Goal: Navigation & Orientation: Find specific page/section

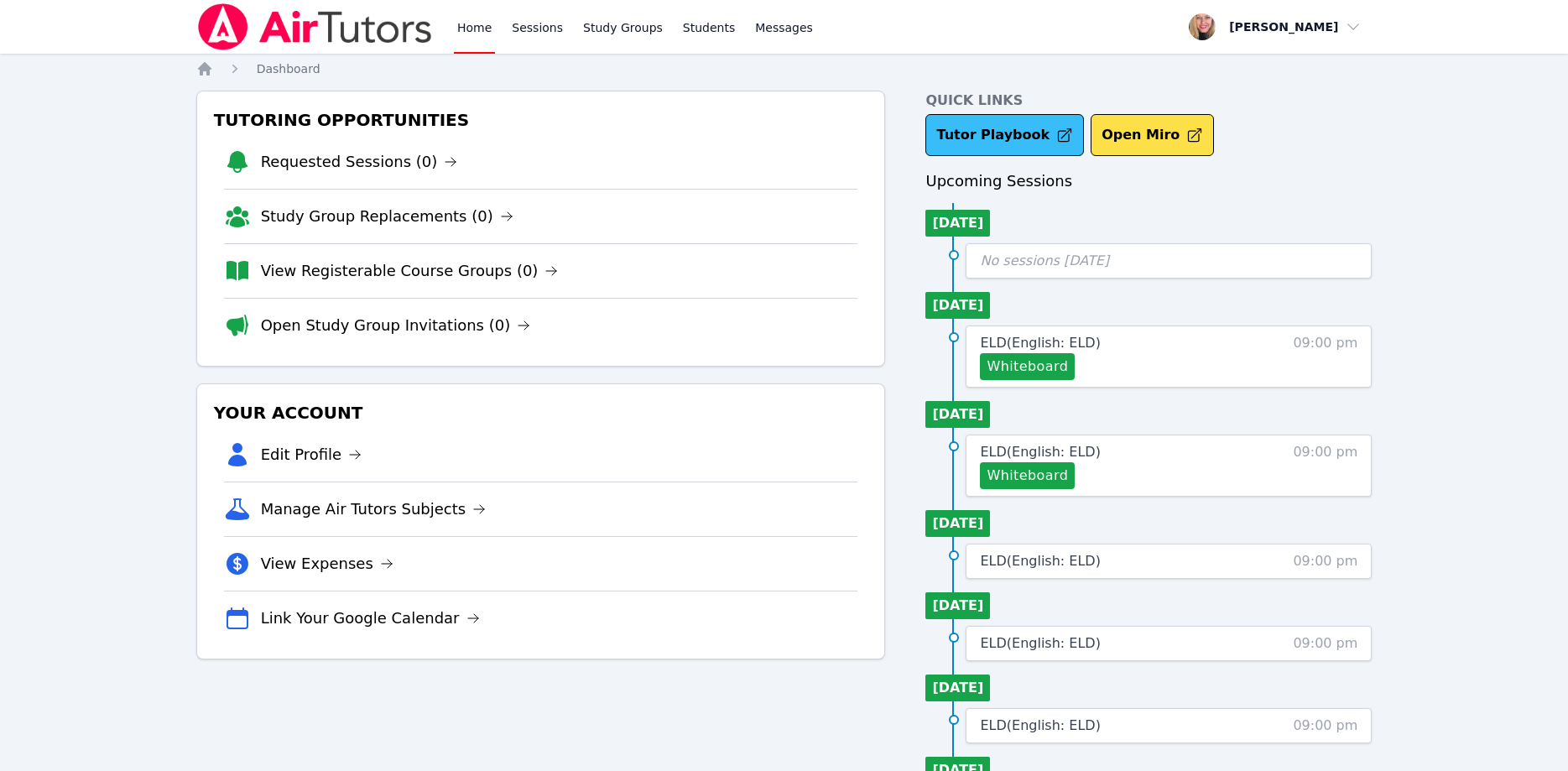
click at [953, 133] on link "Tutor Playbook" at bounding box center [1004, 134] width 158 height 42
click at [1074, 345] on span "ELD ( English: ELD )" at bounding box center [1040, 342] width 120 height 16
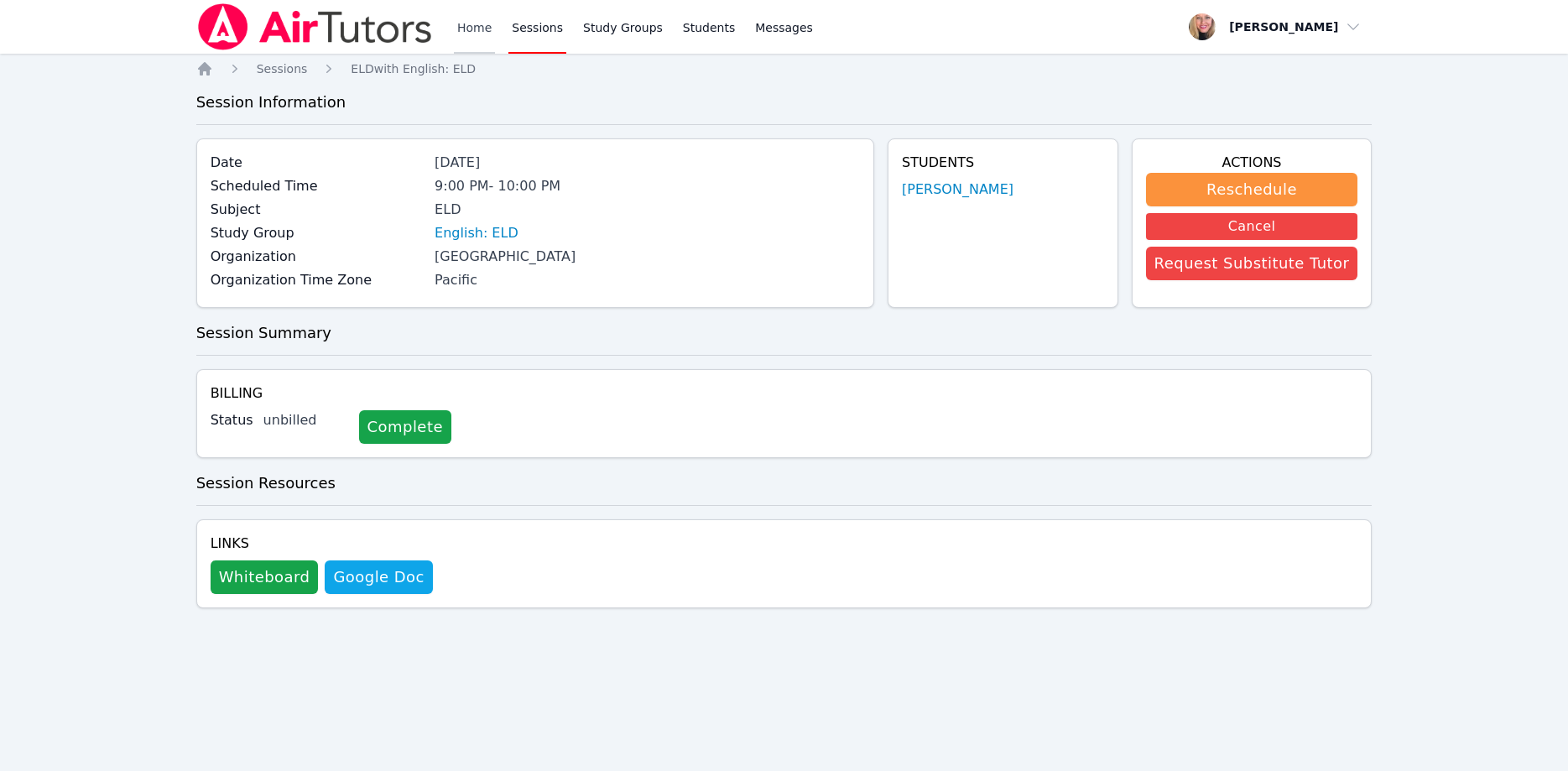
click at [469, 26] on link "Home" at bounding box center [474, 27] width 41 height 53
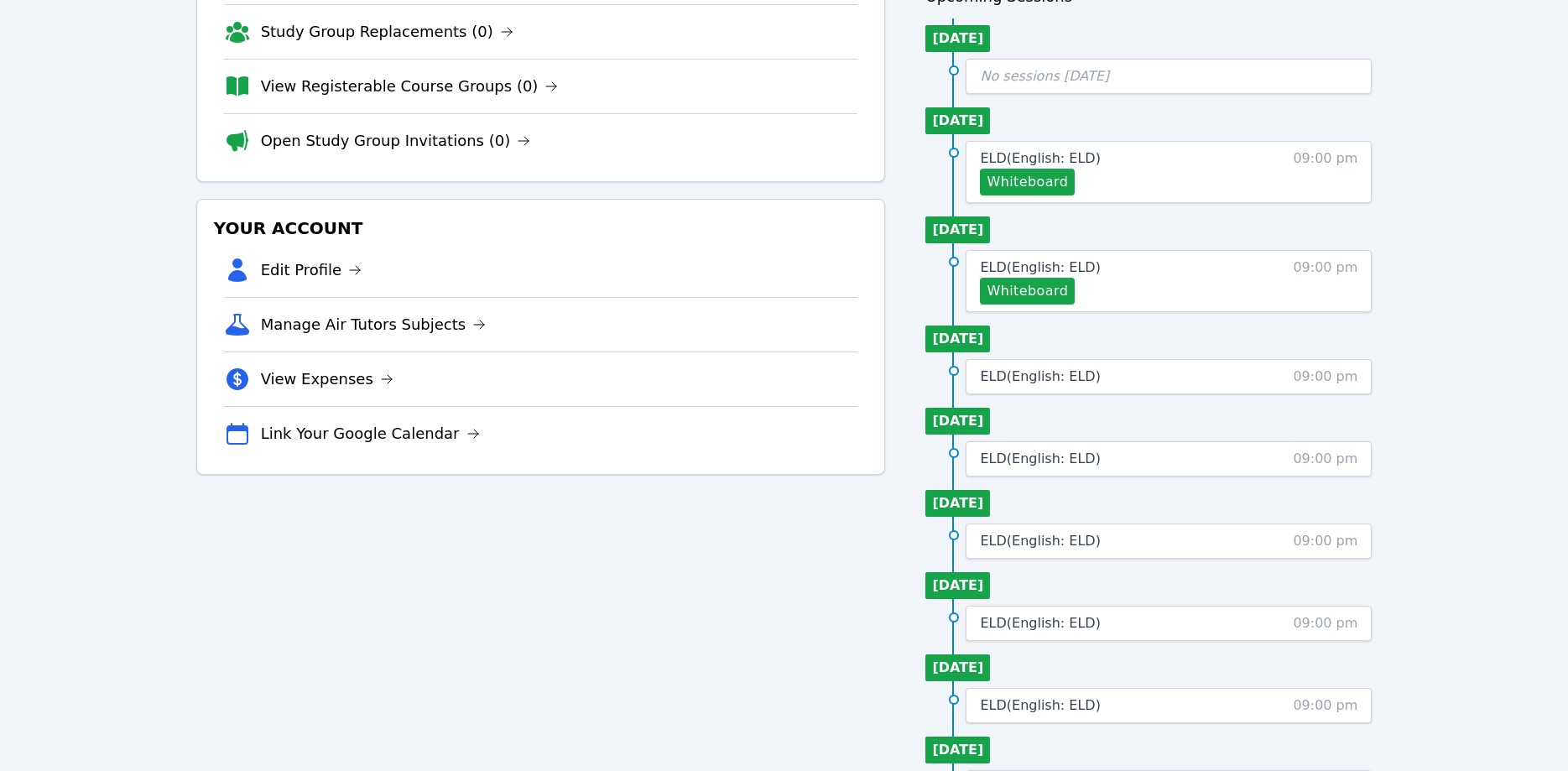
scroll to position [257, 0]
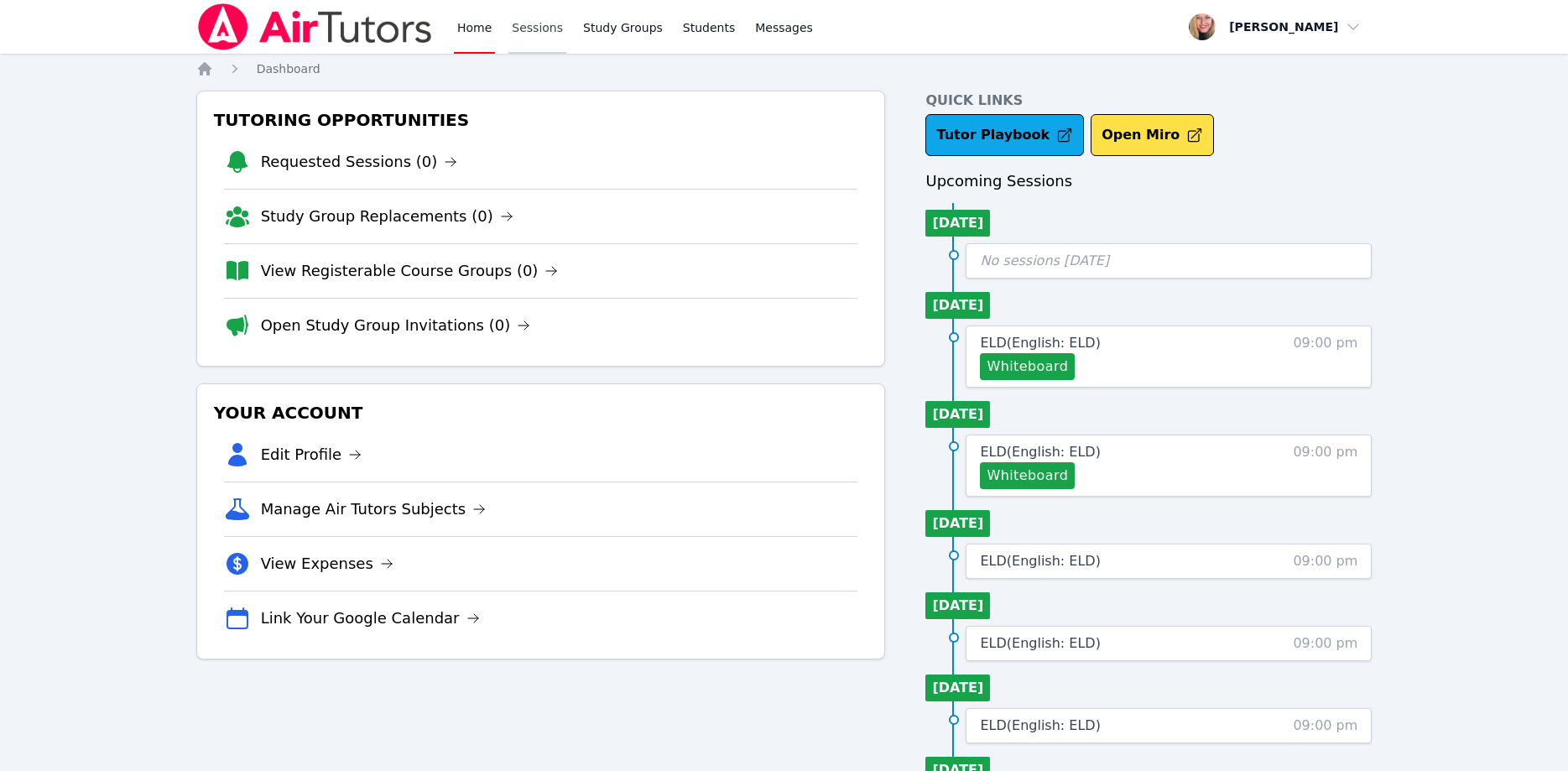
click at [519, 22] on link "Sessions" at bounding box center [537, 27] width 58 height 53
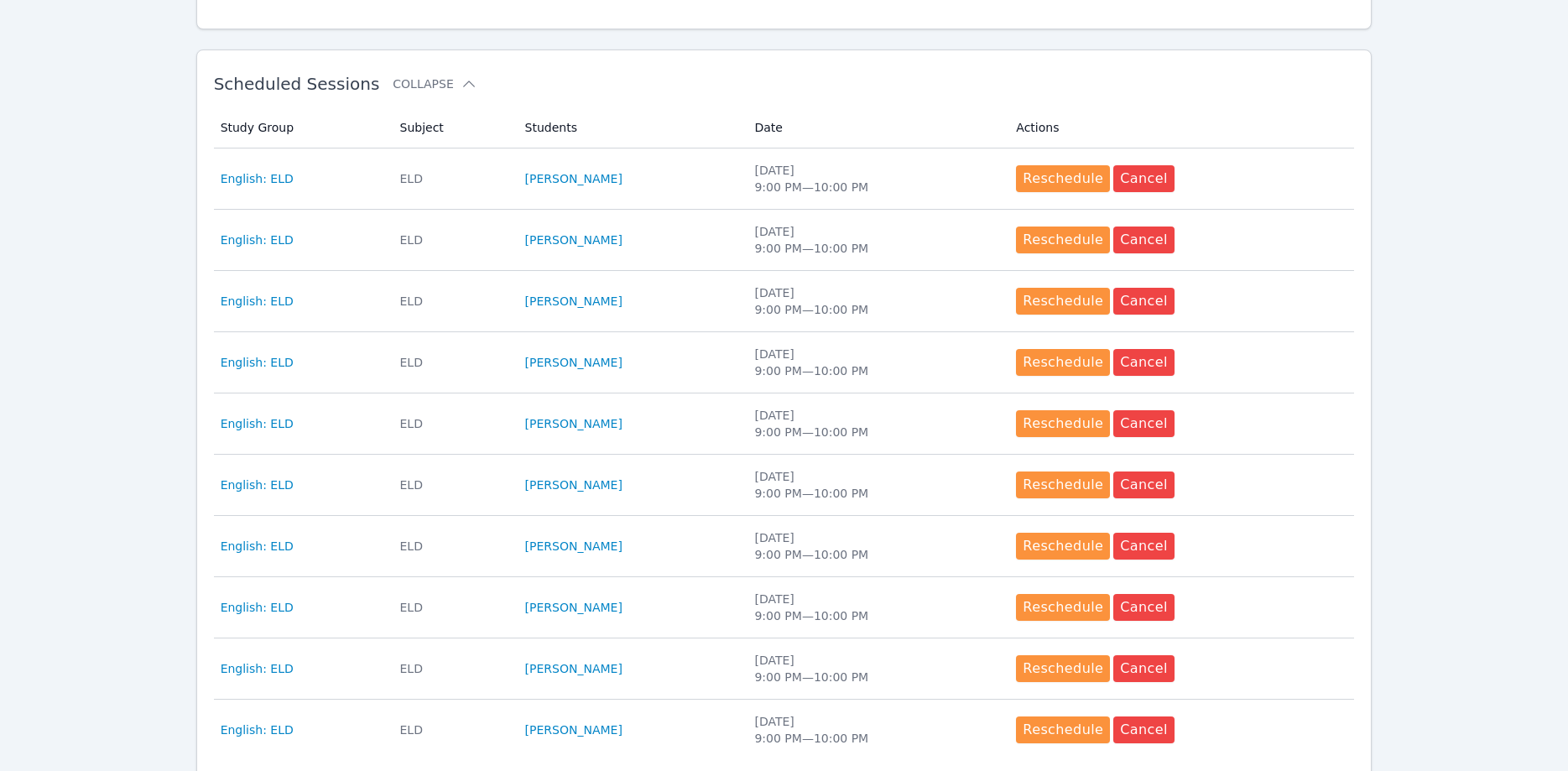
scroll to position [454, 0]
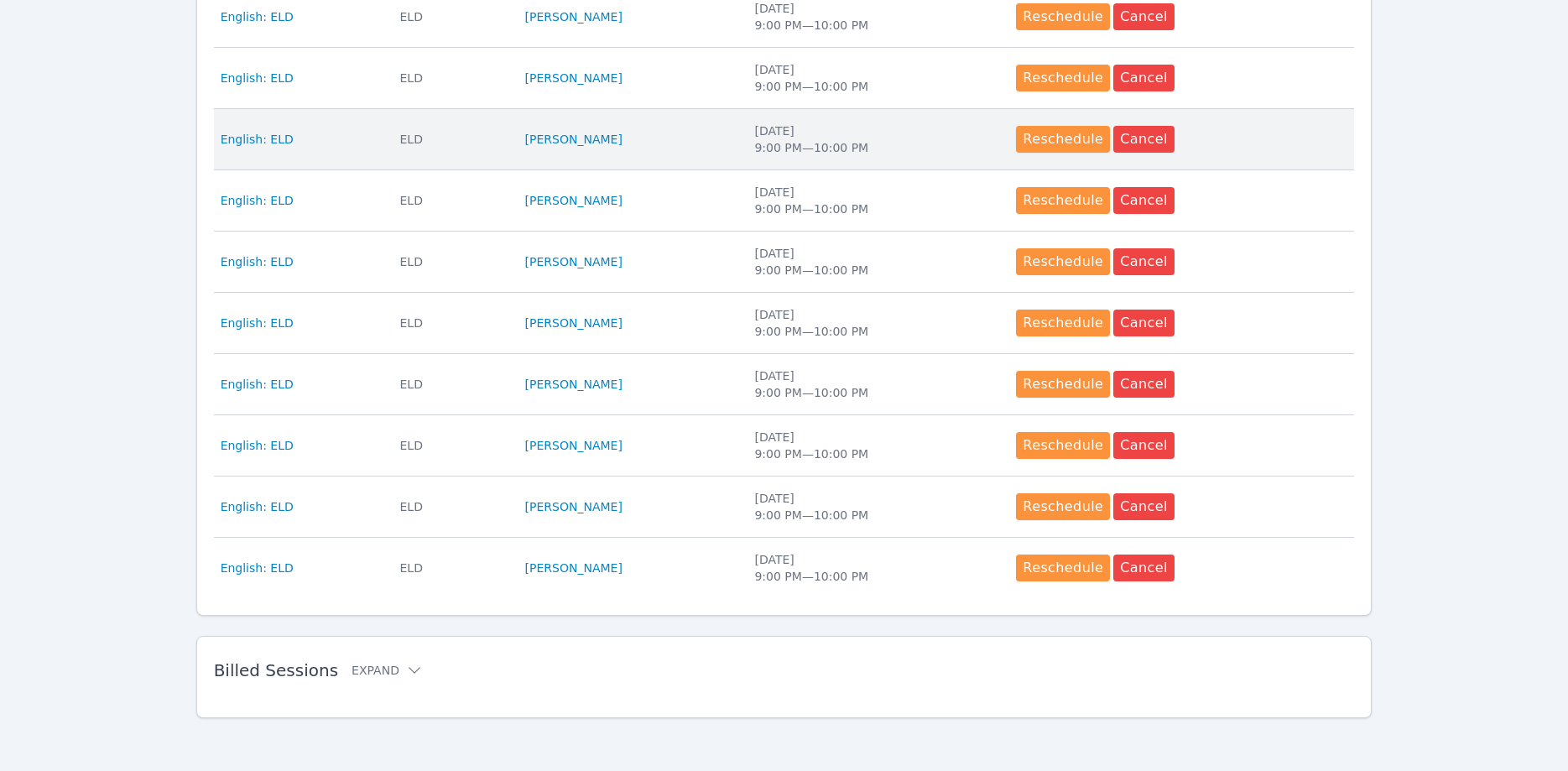
scroll to position [625, 0]
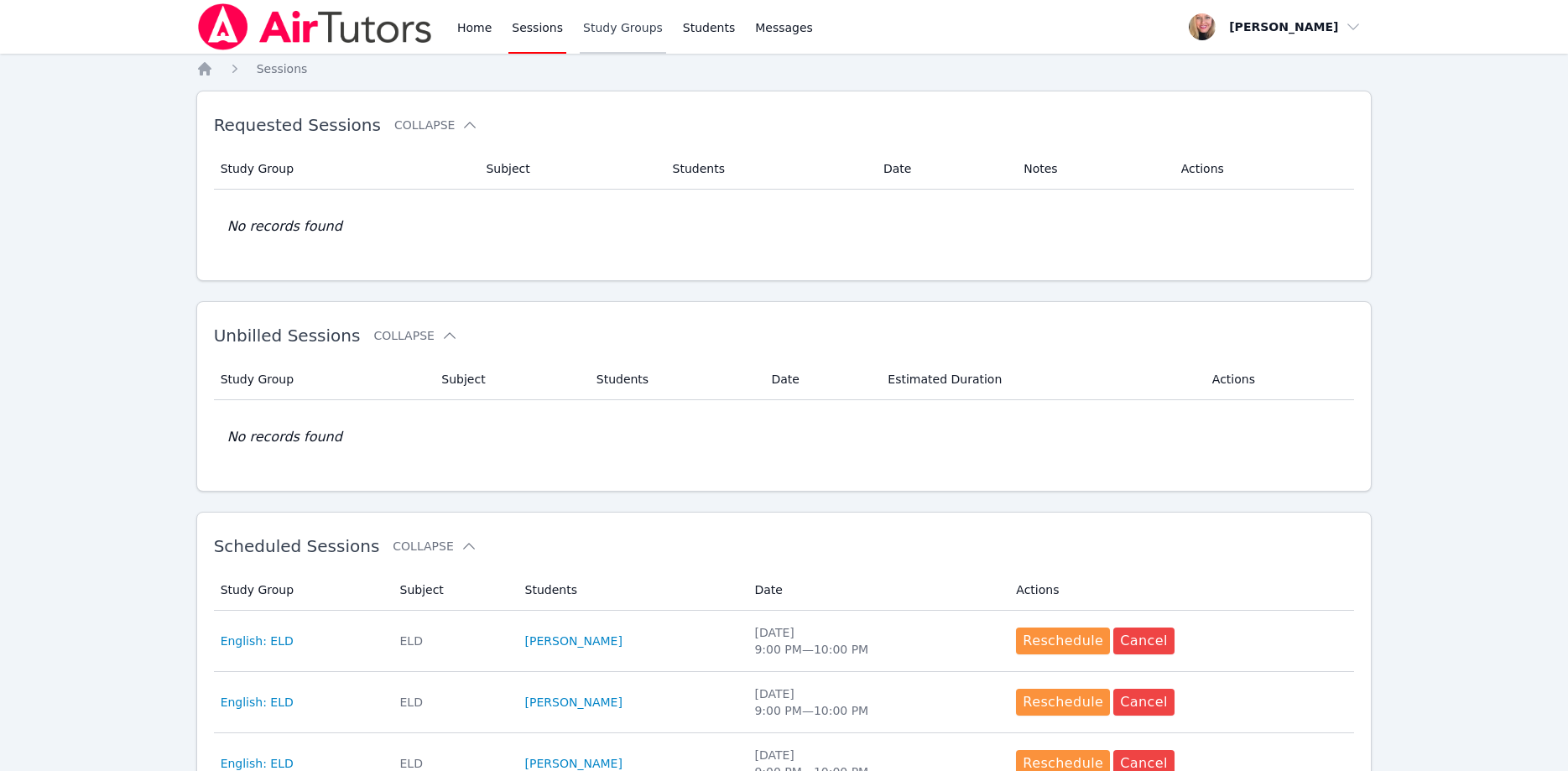
click at [617, 30] on link "Study Groups" at bounding box center [623, 27] width 86 height 53
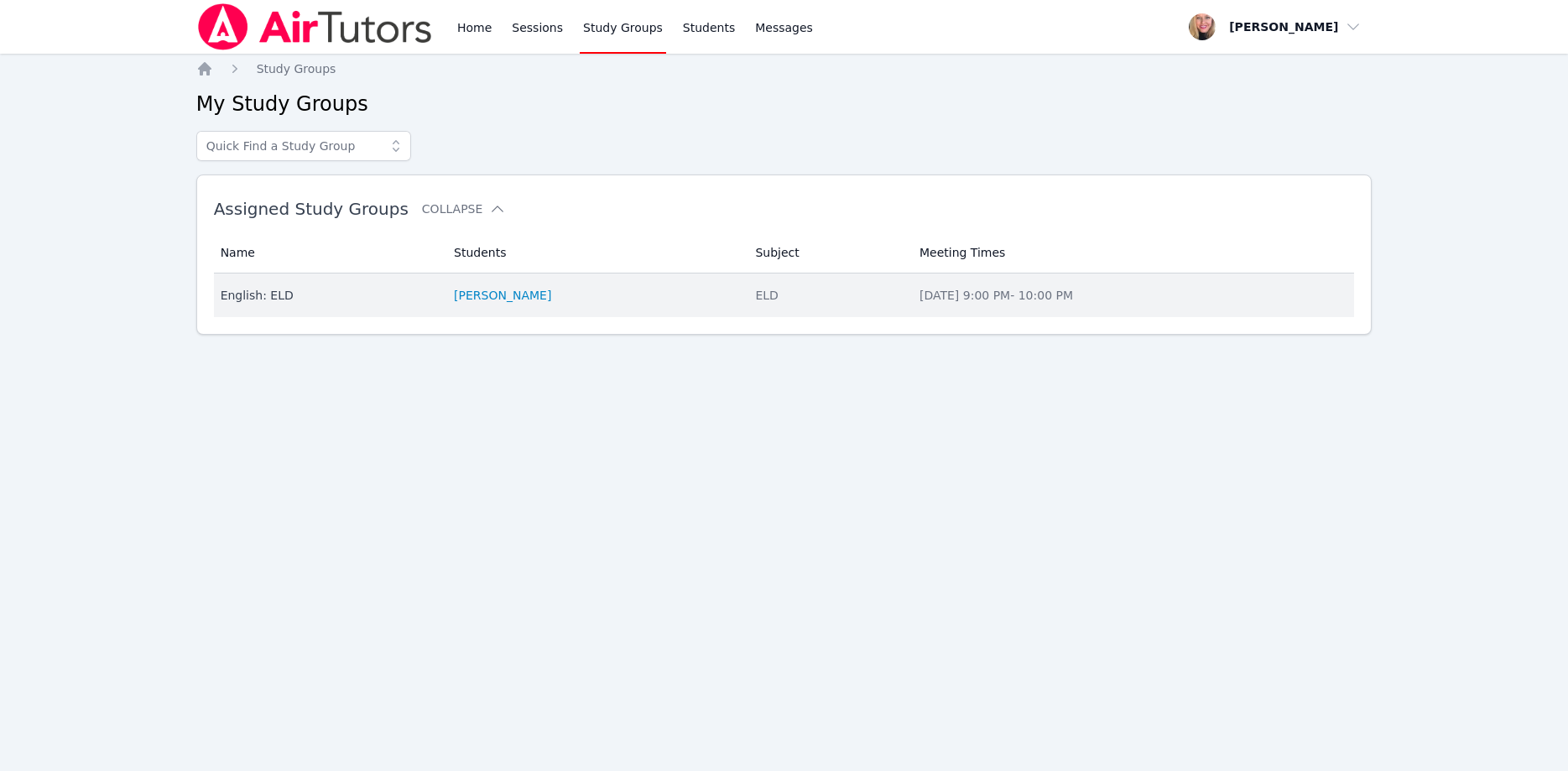
click at [258, 292] on div "English: ELD" at bounding box center [327, 295] width 213 height 17
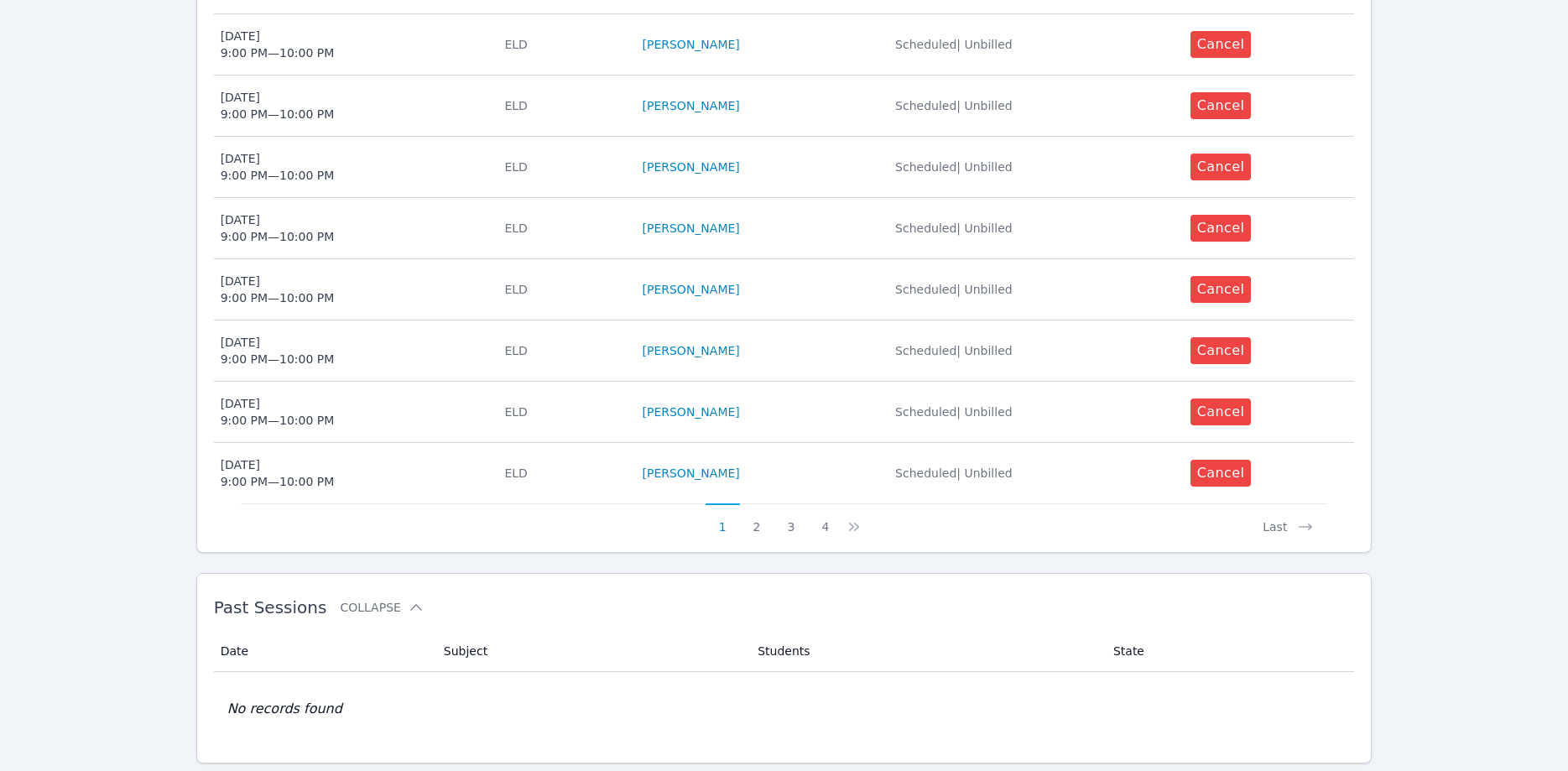
scroll to position [666, 0]
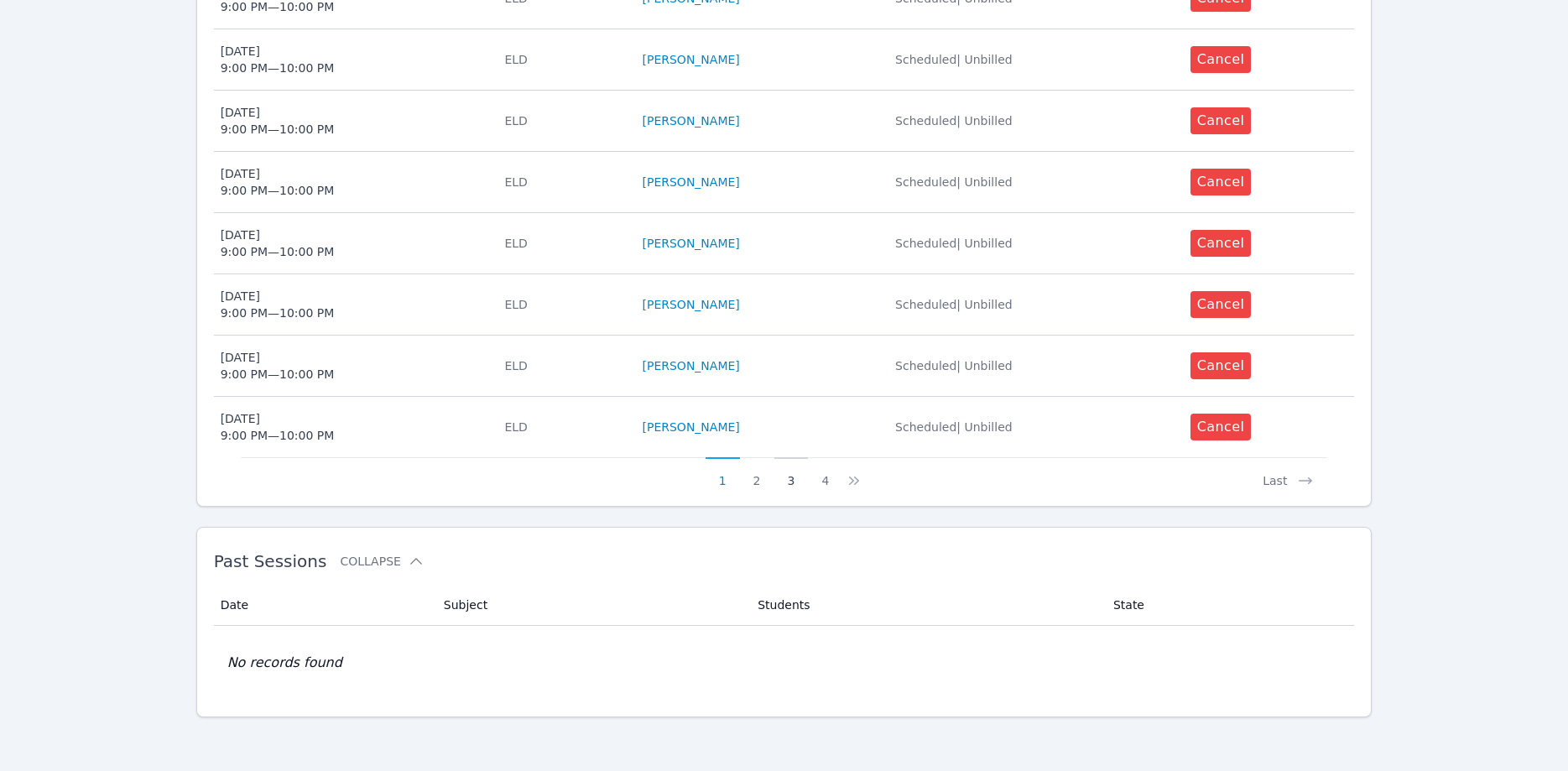
click at [792, 474] on button "3" at bounding box center [792, 473] width 35 height 32
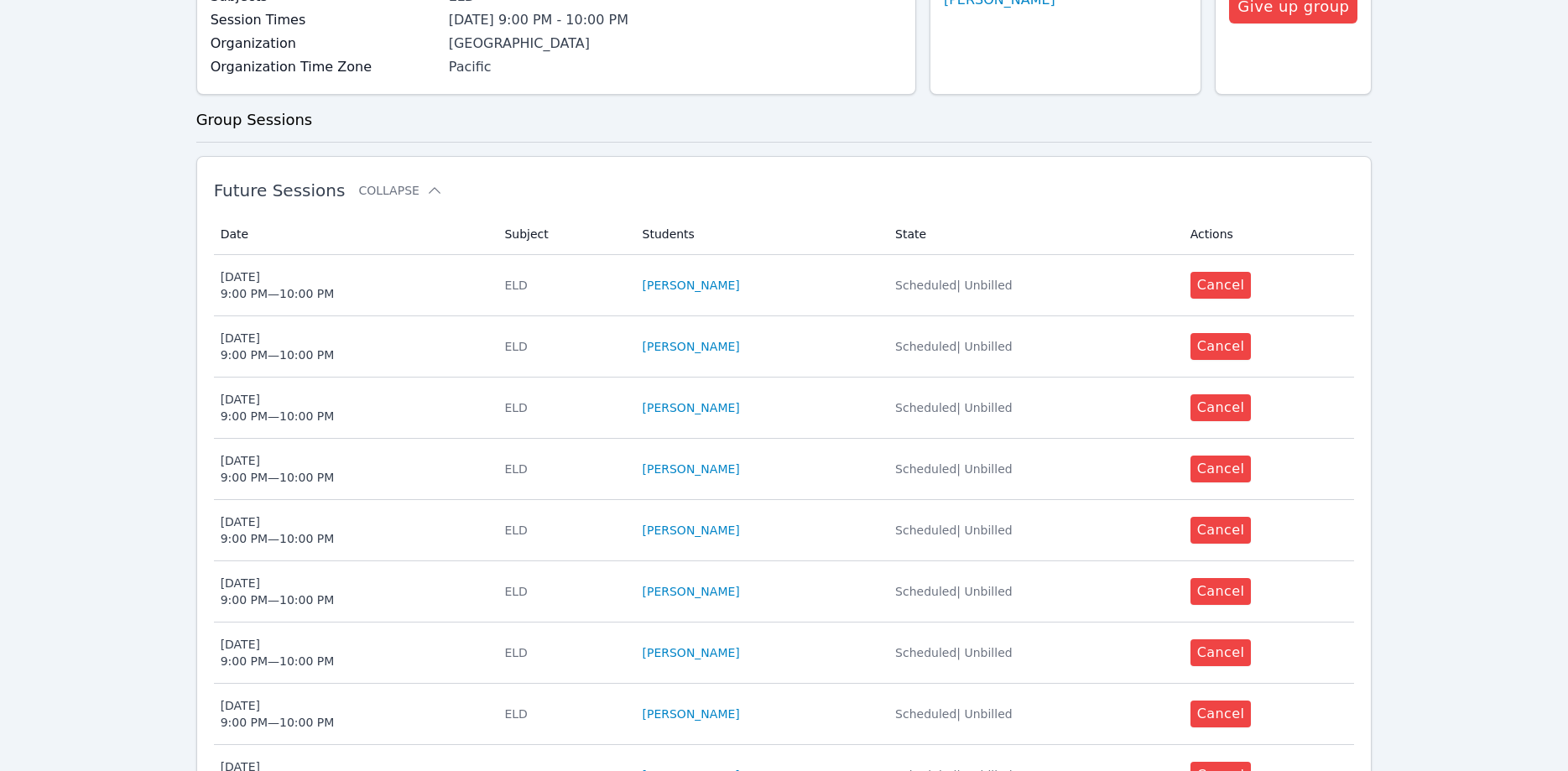
scroll to position [0, 0]
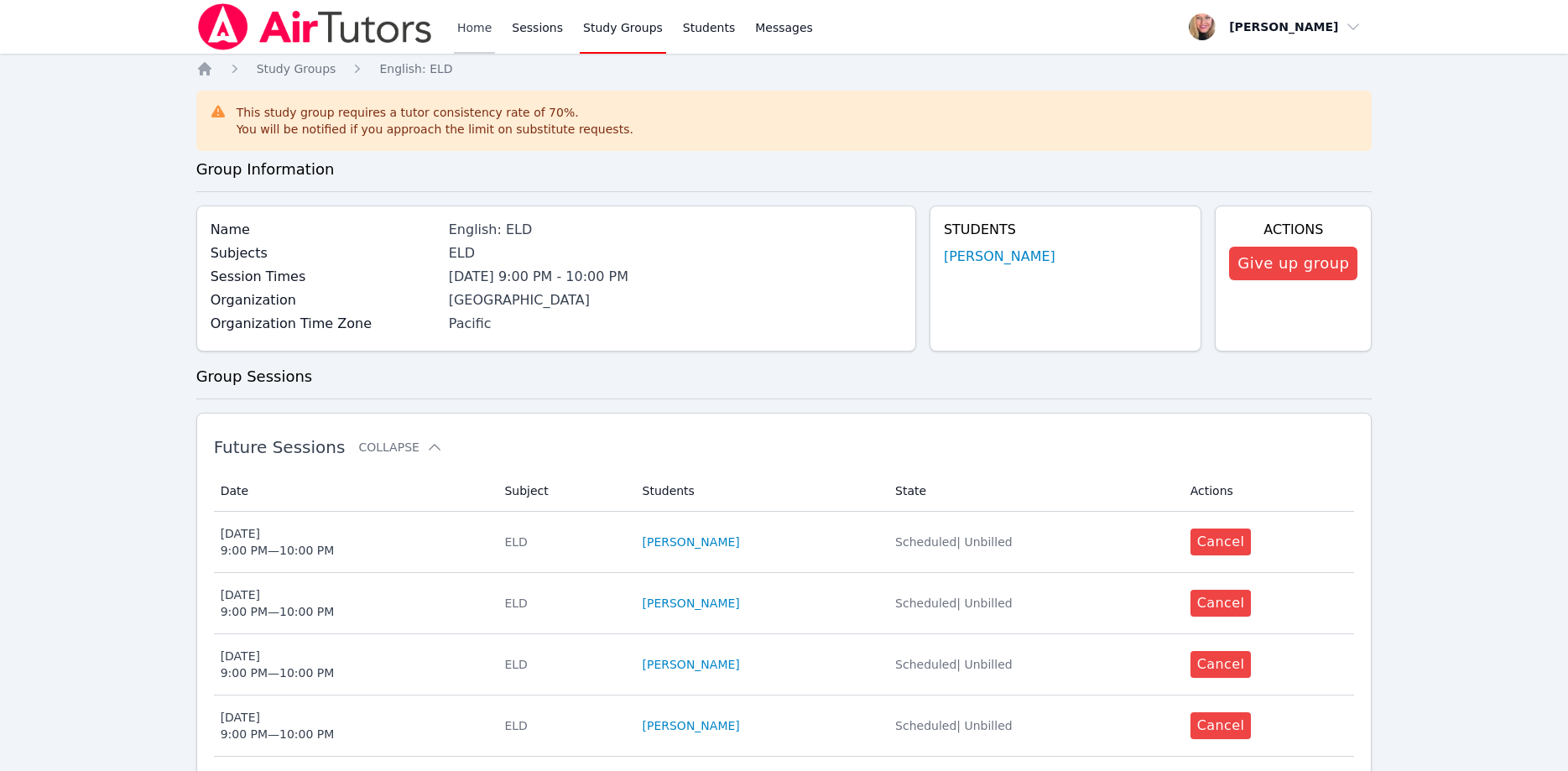
click at [474, 26] on link "Home" at bounding box center [474, 27] width 41 height 53
